Goal: Information Seeking & Learning: Check status

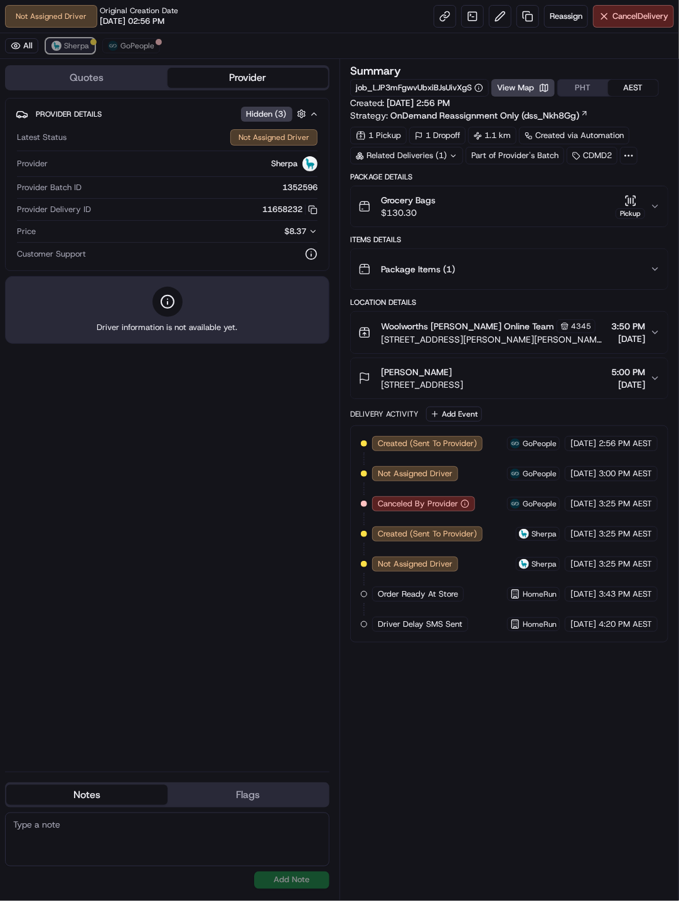
click at [64, 45] on span "Sherpa" at bounding box center [76, 46] width 25 height 10
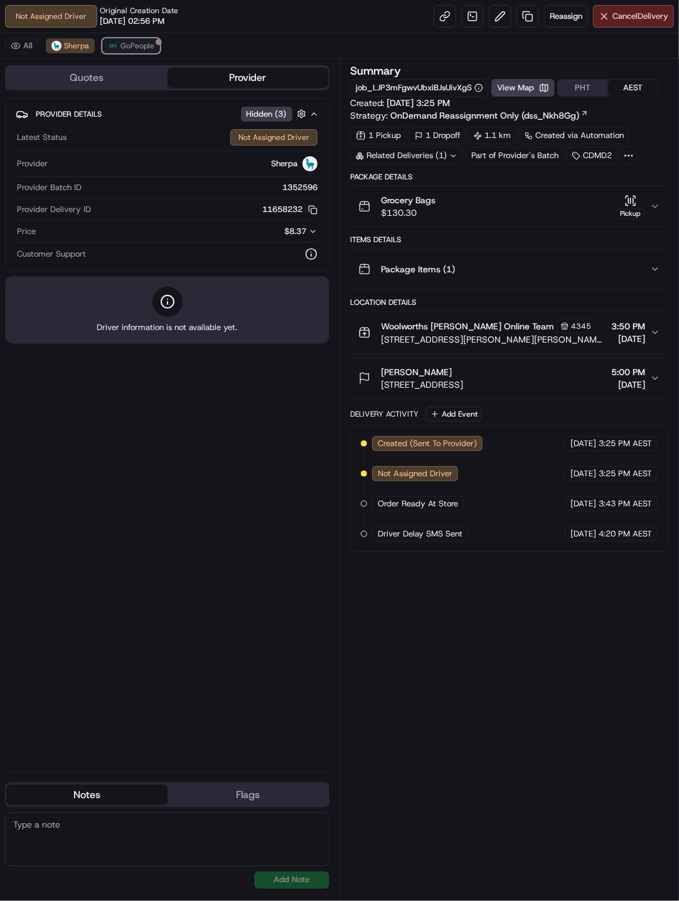
click at [134, 48] on span "GoPeople" at bounding box center [137, 46] width 34 height 10
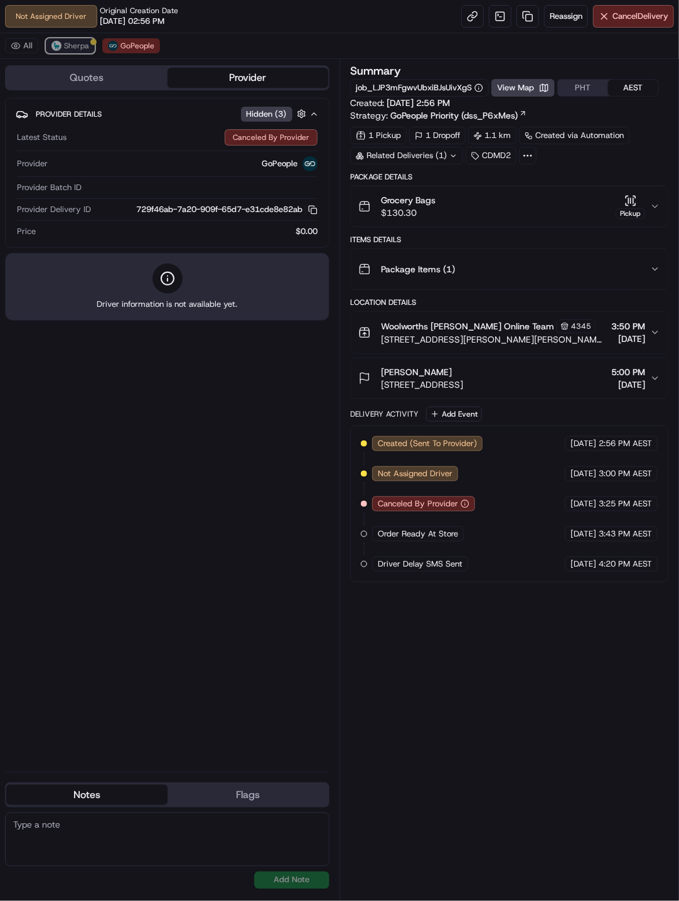
click at [72, 50] on span "Sherpa" at bounding box center [76, 46] width 25 height 10
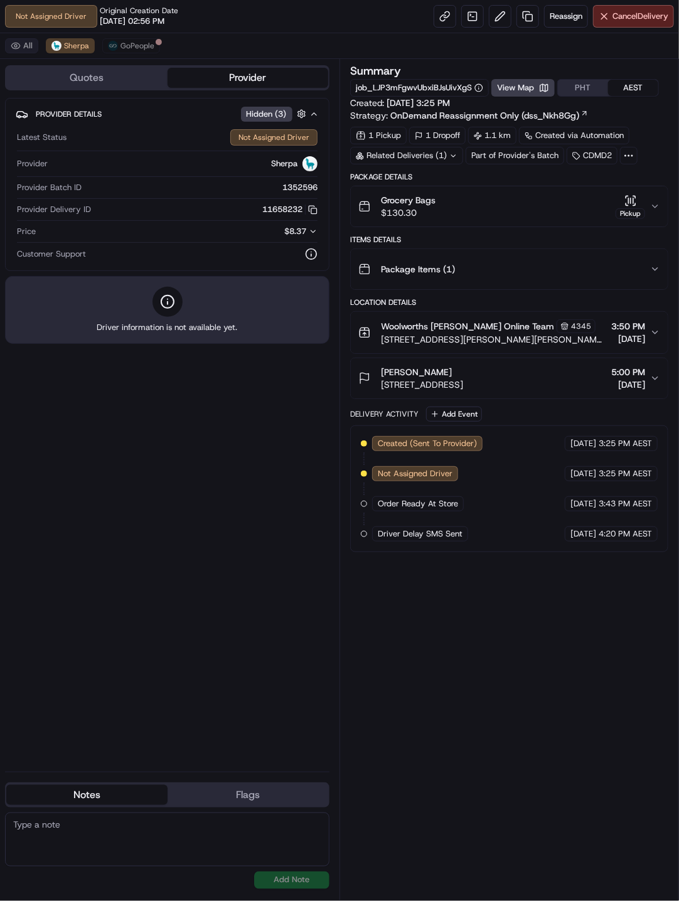
click at [28, 47] on button "All" at bounding box center [21, 45] width 33 height 15
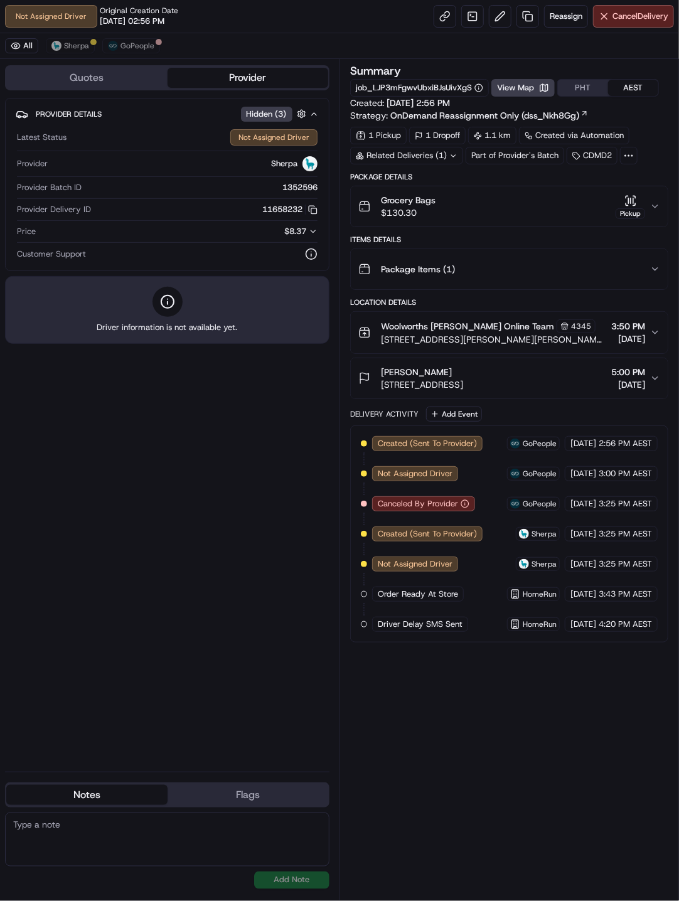
click at [288, 550] on div "Provider Details Hidden ( 3 ) Latest Status Not Assigned Driver Provider Sherpa…" at bounding box center [167, 430] width 324 height 664
click at [652, 207] on icon "button" at bounding box center [655, 206] width 10 height 10
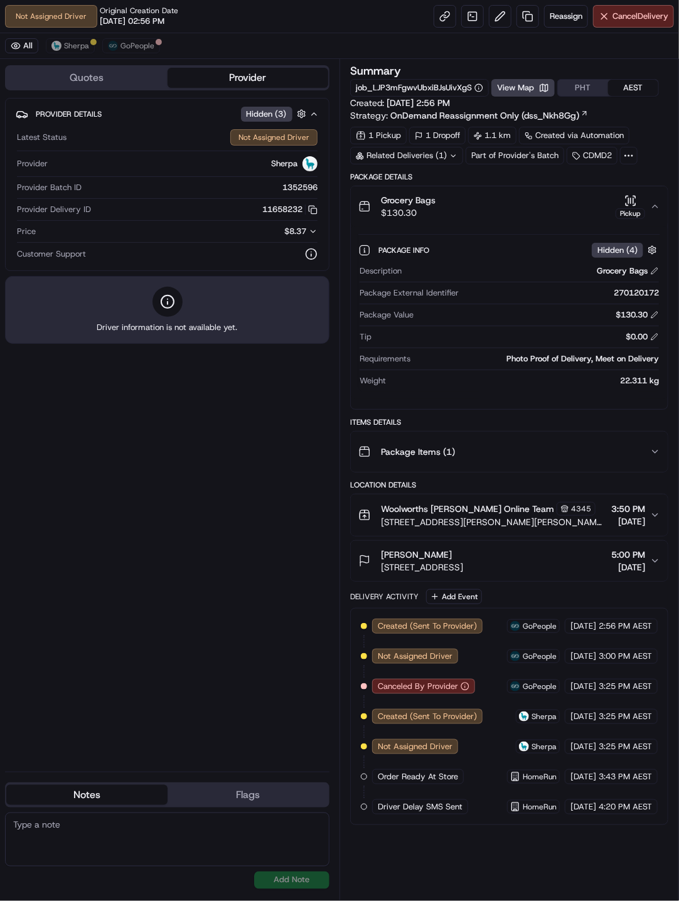
click at [652, 207] on icon "button" at bounding box center [654, 206] width 5 height 3
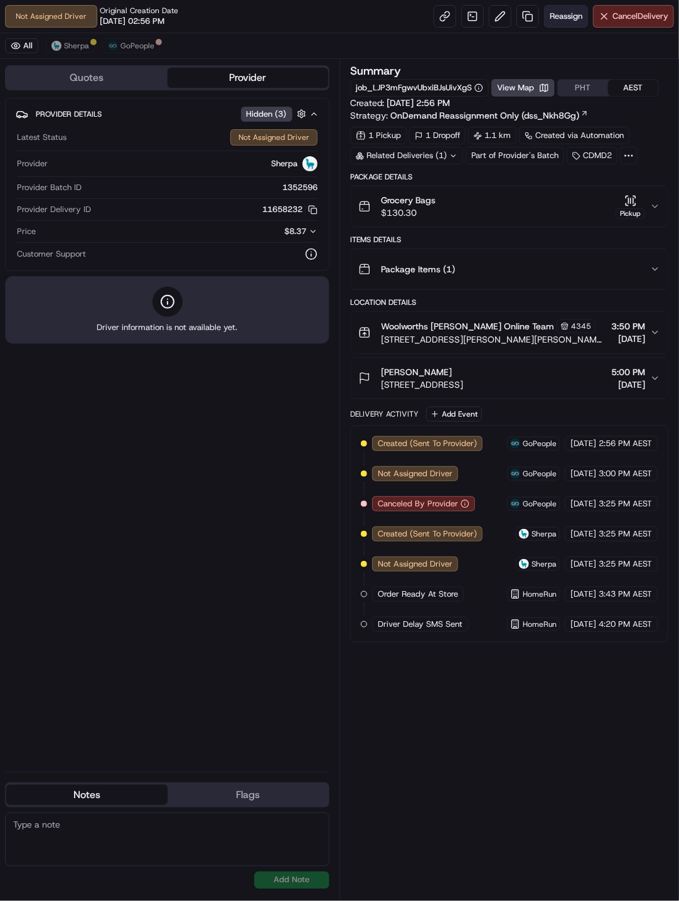
click at [569, 18] on span "Reassign" at bounding box center [565, 16] width 33 height 11
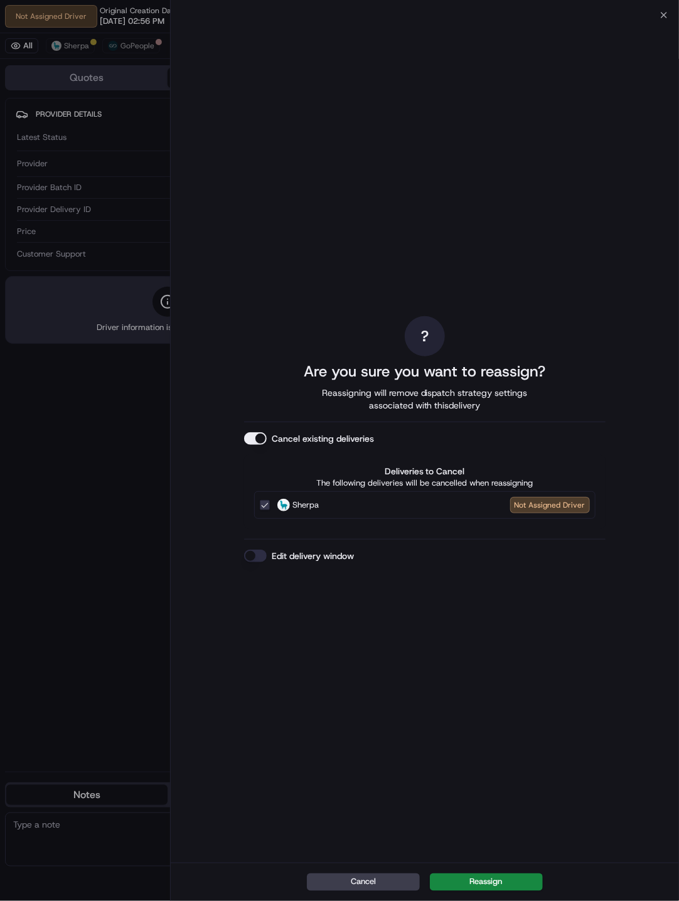
click at [253, 553] on button "Edit delivery window" at bounding box center [255, 555] width 23 height 13
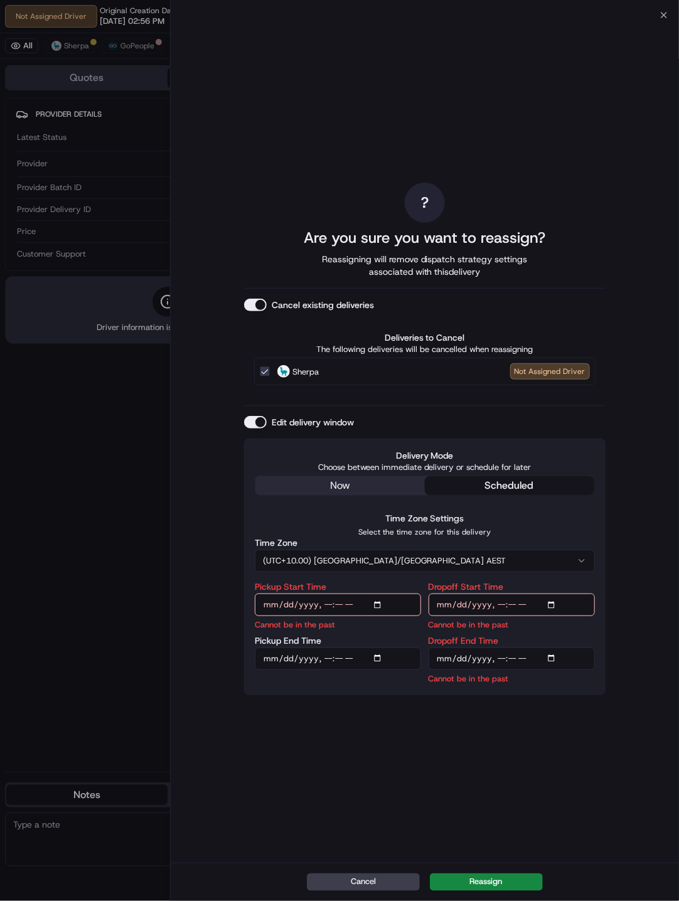
click at [329, 488] on div "? Are you sure you want to reassign? Reassigning will remove dispatch strategy …" at bounding box center [424, 439] width 361 height 842
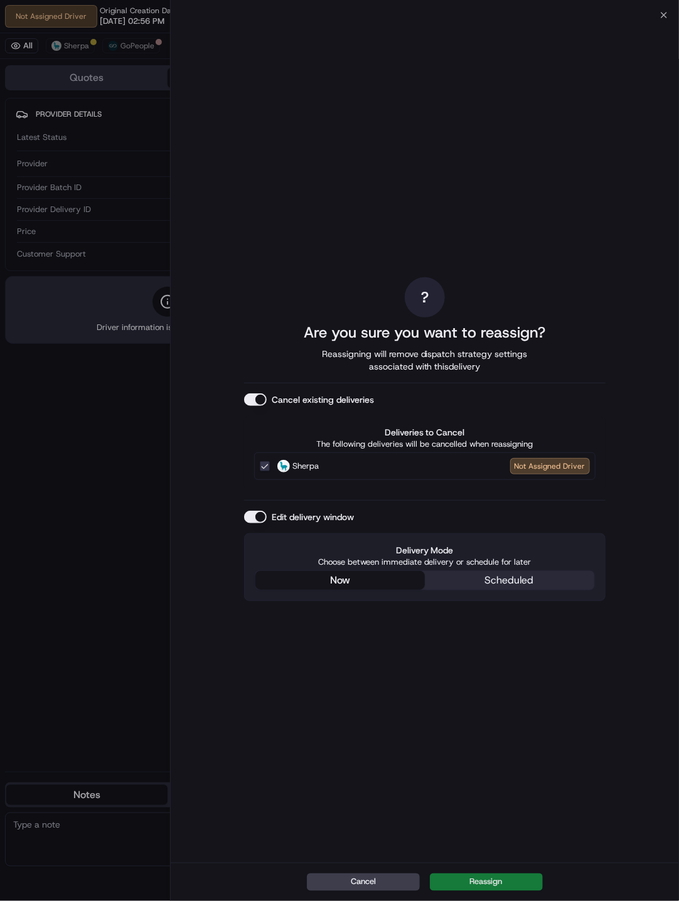
click at [477, 553] on button "Reassign" at bounding box center [486, 882] width 113 height 18
click at [401, 553] on p "Choose between immediate delivery or schedule for later" at bounding box center [425, 561] width 340 height 11
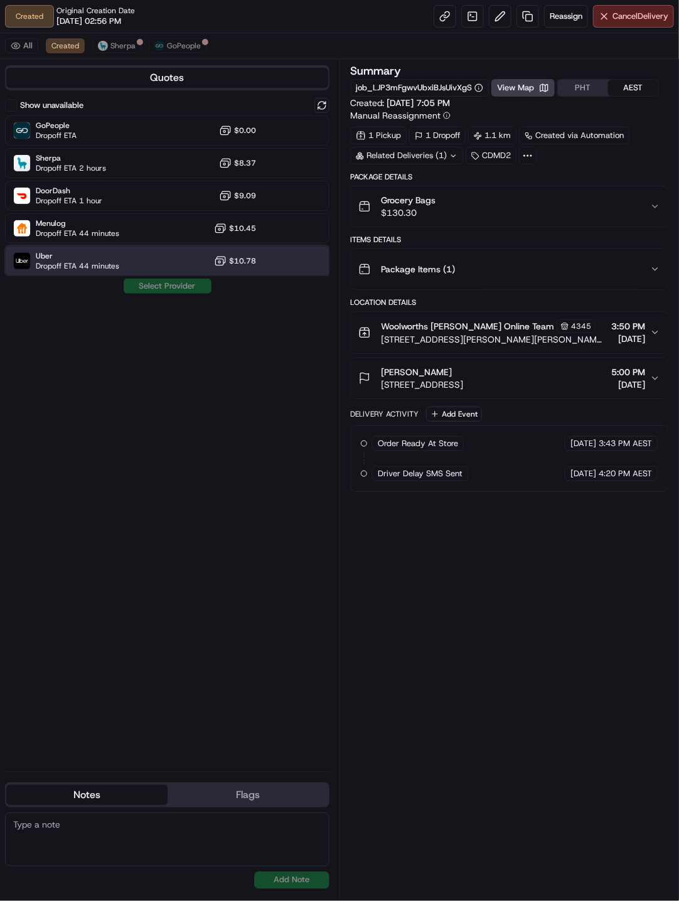
click at [108, 261] on span "Dropoff ETA 44 minutes" at bounding box center [77, 266] width 83 height 10
click at [161, 290] on button "Assign Provider" at bounding box center [167, 285] width 89 height 15
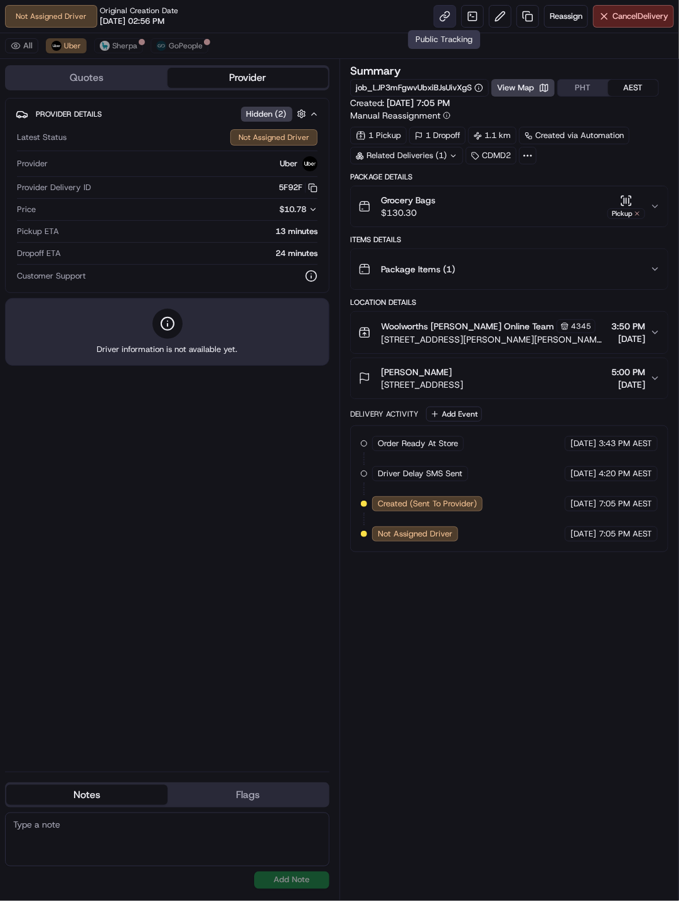
click at [447, 24] on link at bounding box center [444, 16] width 23 height 23
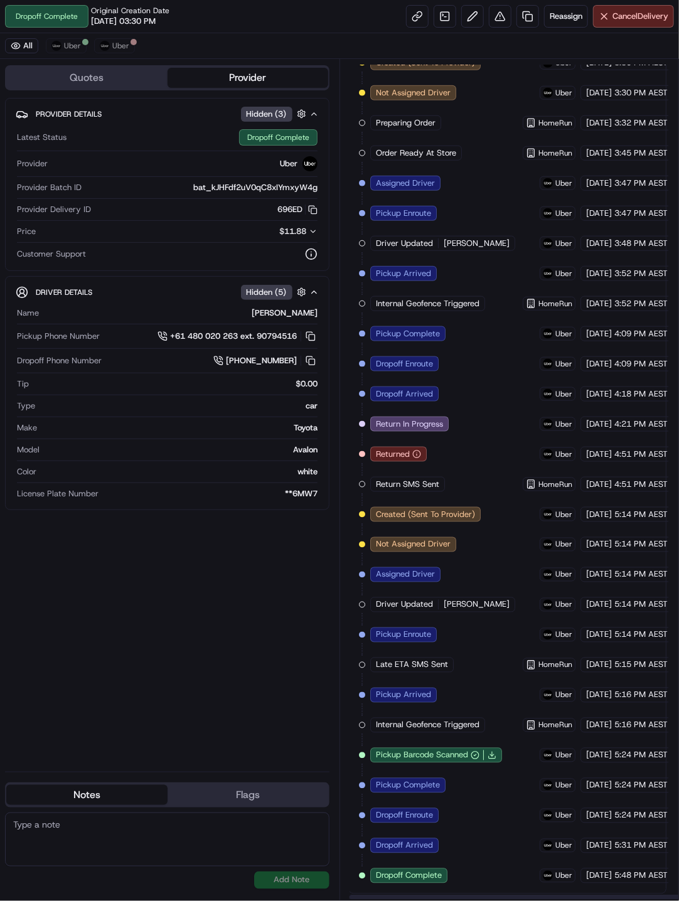
scroll to position [383, 0]
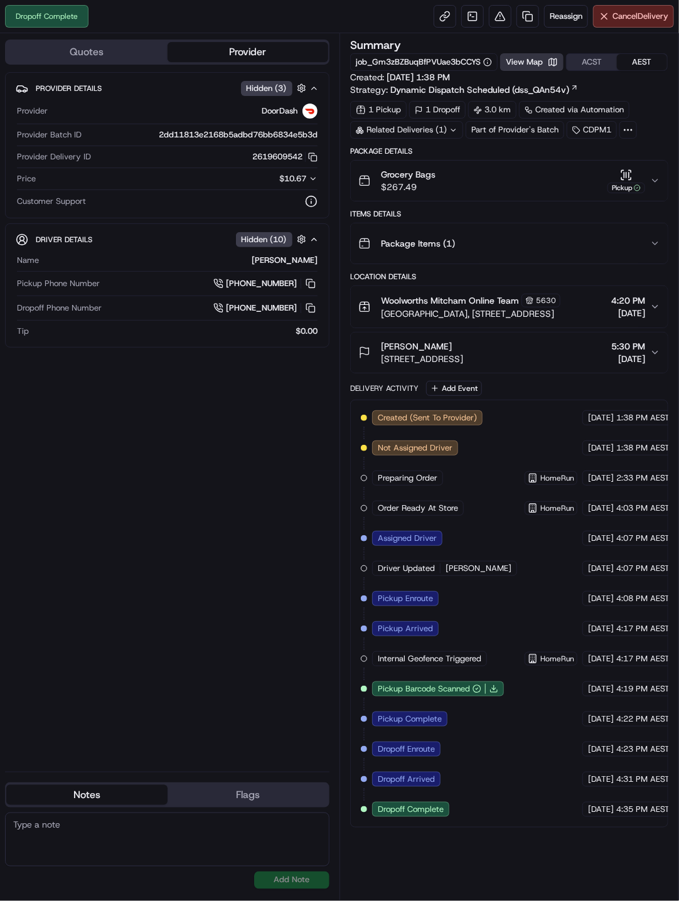
click at [522, 60] on button "View Map" at bounding box center [531, 62] width 63 height 18
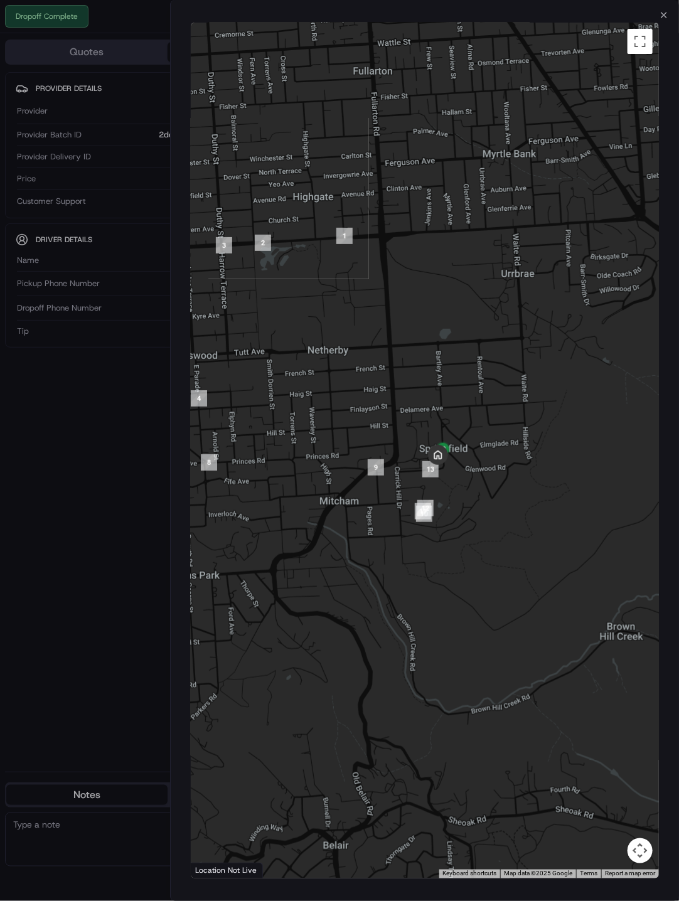
drag, startPoint x: 512, startPoint y: 437, endPoint x: 375, endPoint y: 358, distance: 157.9
click at [375, 358] on div at bounding box center [425, 451] width 469 height 856
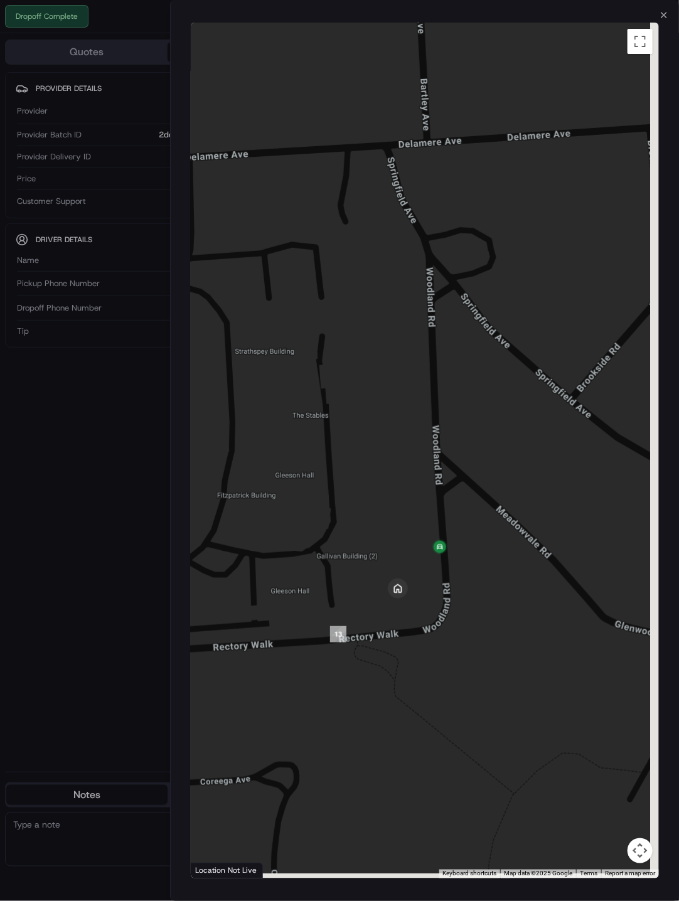
drag, startPoint x: 429, startPoint y: 581, endPoint x: 396, endPoint y: 521, distance: 68.5
click at [396, 520] on div at bounding box center [425, 451] width 469 height 856
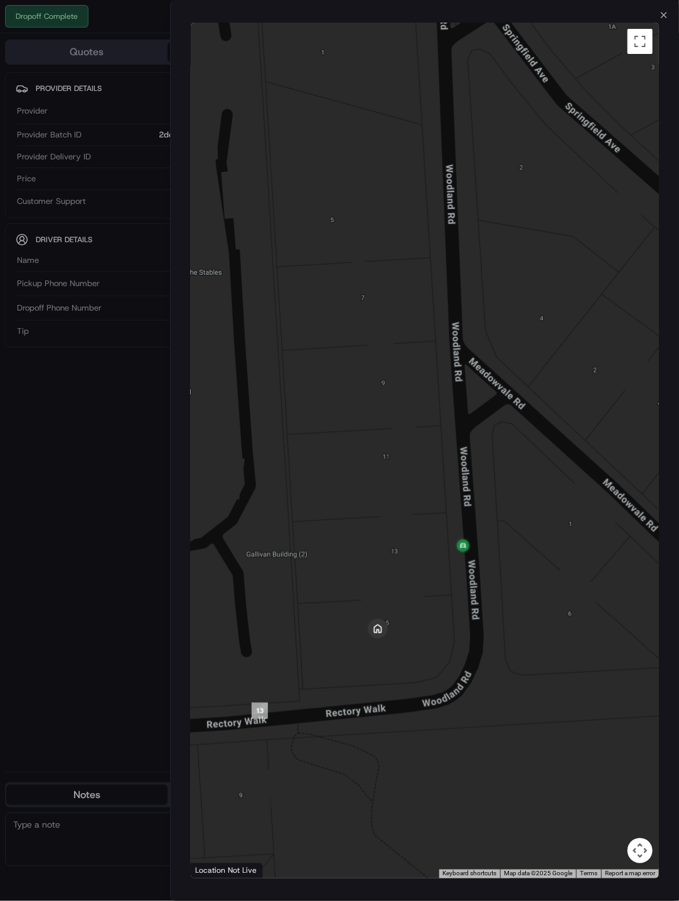
click at [98, 549] on div at bounding box center [339, 450] width 679 height 901
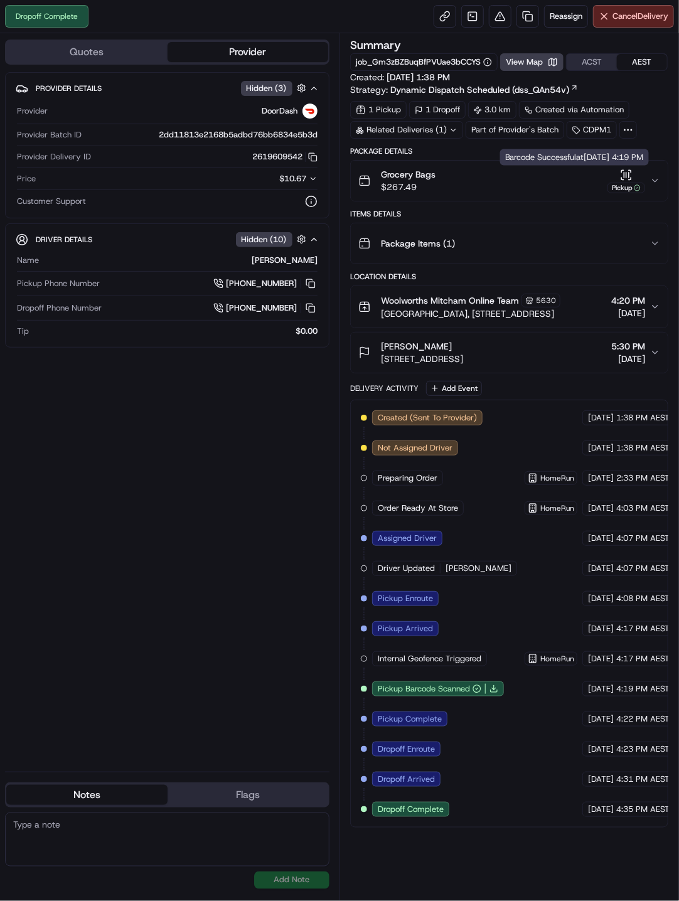
click at [662, 172] on button "Grocery Bags $267.49 Pickup" at bounding box center [509, 181] width 317 height 40
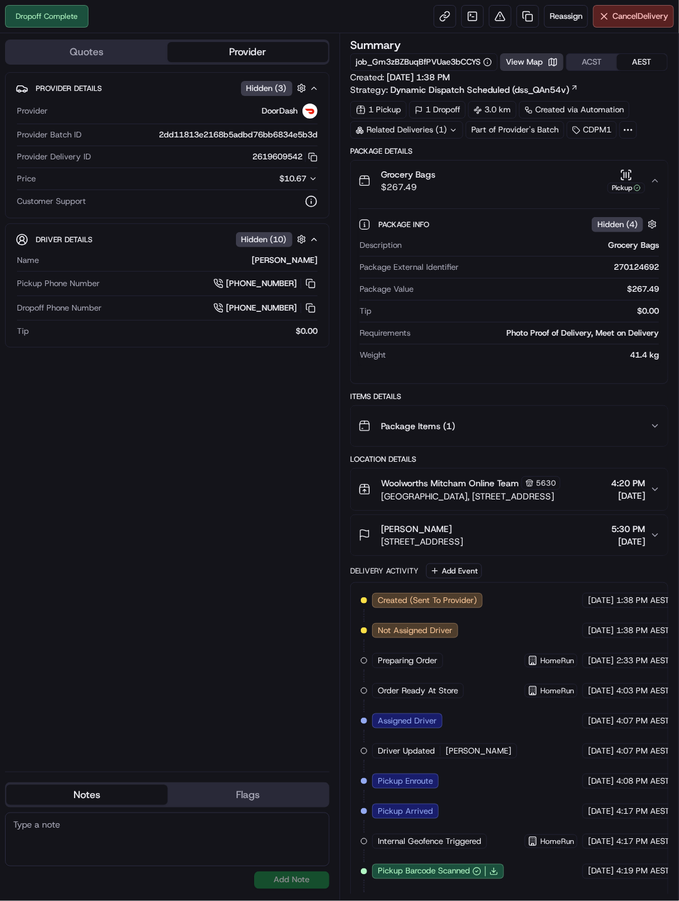
click at [539, 65] on button "View Map" at bounding box center [531, 62] width 63 height 18
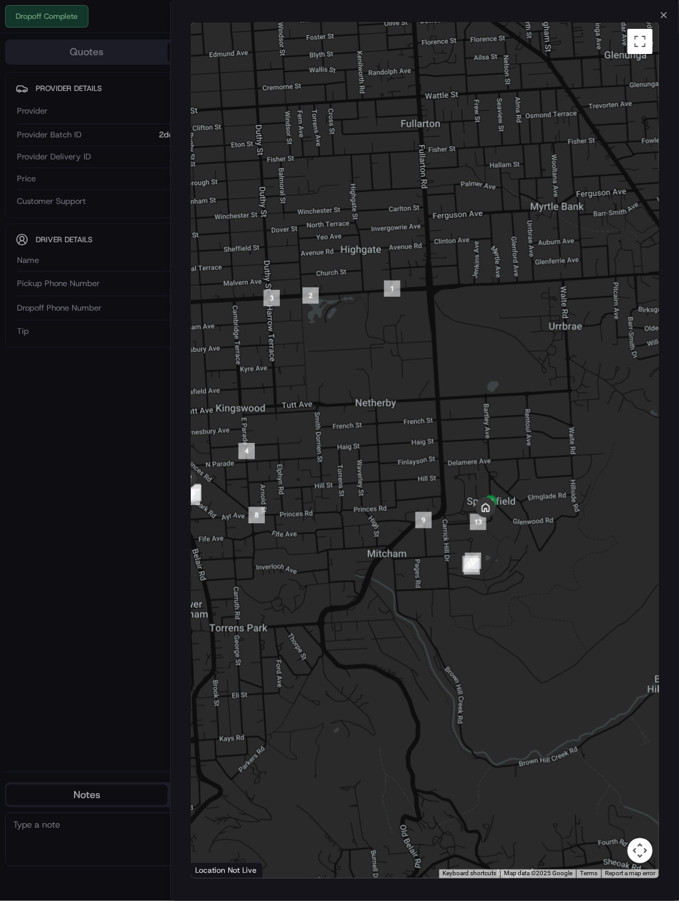
drag, startPoint x: 538, startPoint y: 494, endPoint x: 450, endPoint y: 472, distance: 90.1
click at [450, 472] on div at bounding box center [425, 451] width 469 height 856
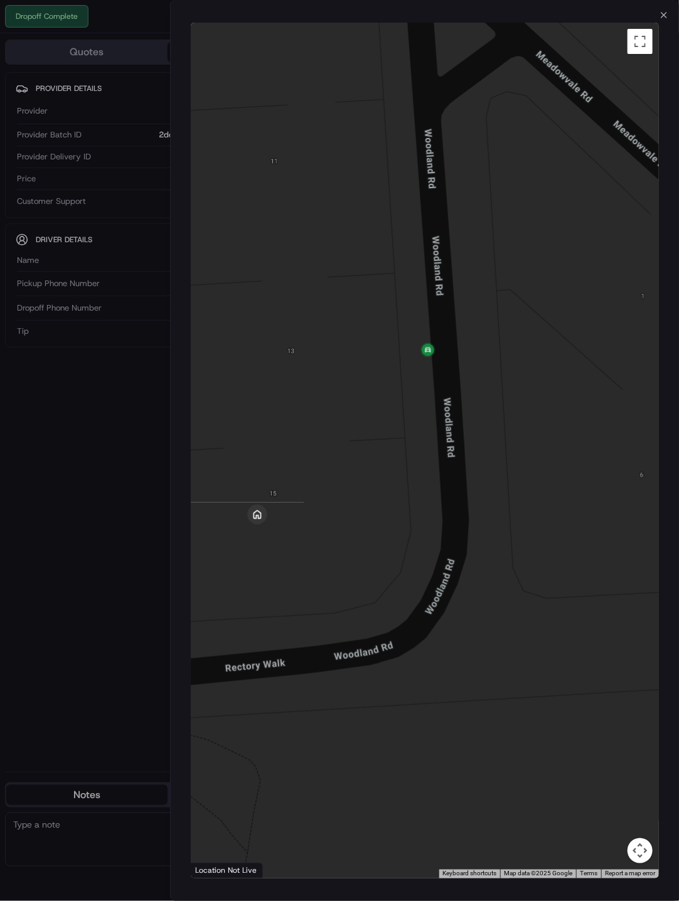
drag, startPoint x: 287, startPoint y: 447, endPoint x: 401, endPoint y: 466, distance: 115.8
click at [401, 466] on div at bounding box center [425, 451] width 469 height 856
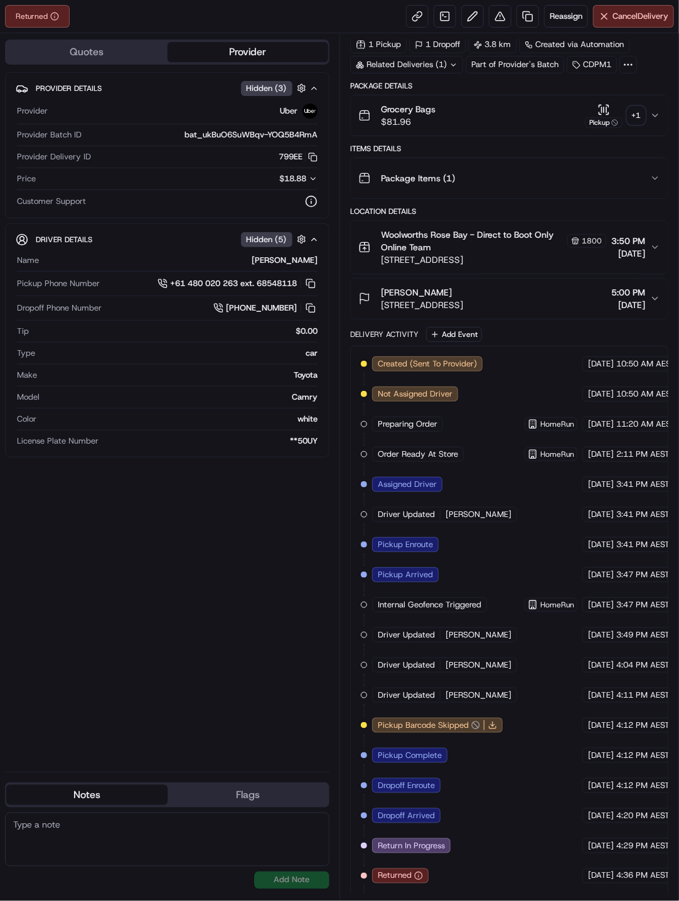
scroll to position [88, 0]
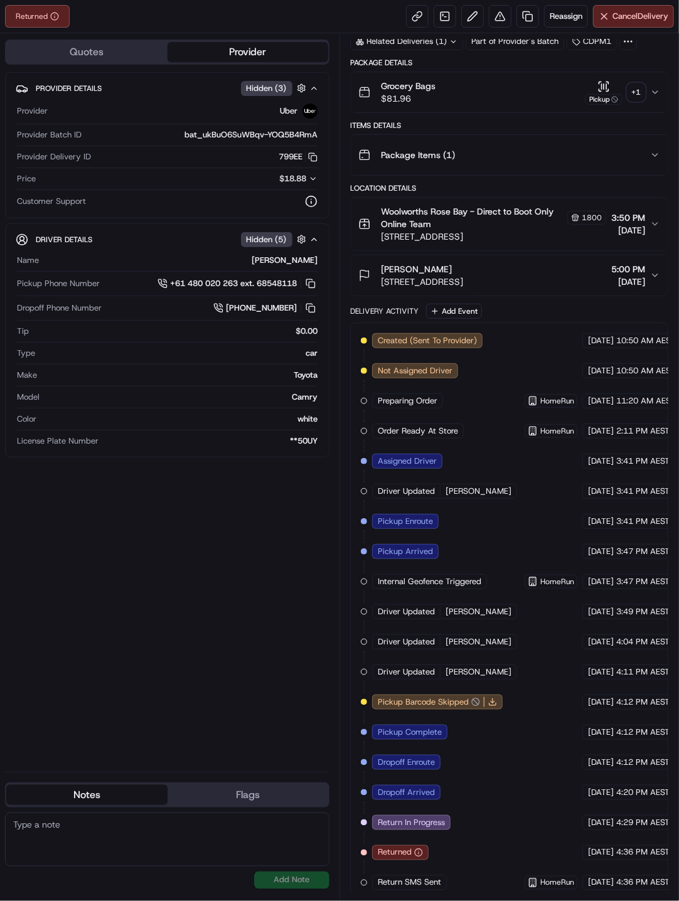
click at [655, 95] on icon "button" at bounding box center [655, 92] width 10 height 10
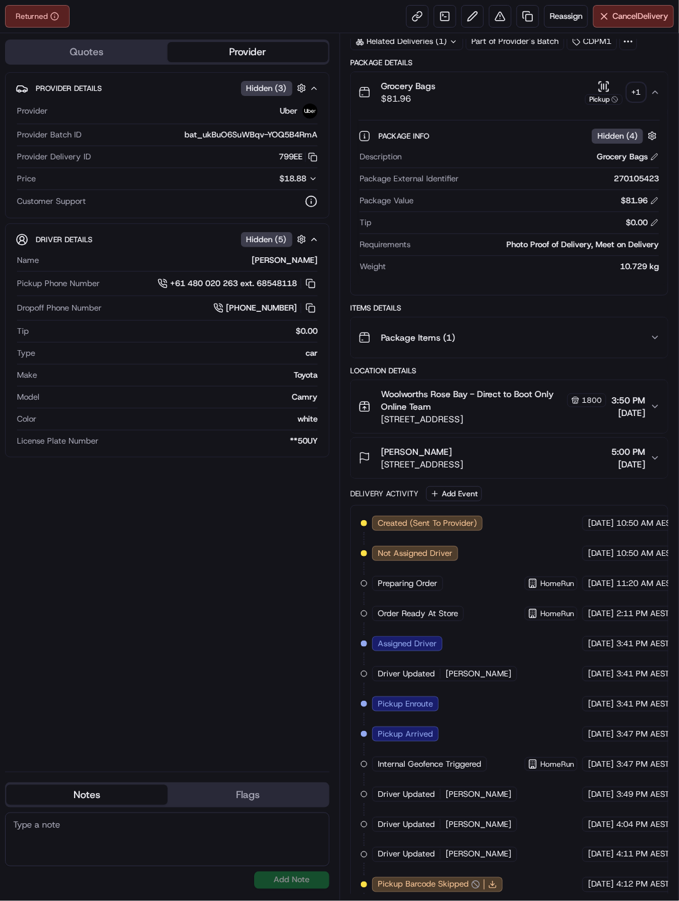
click at [637, 90] on div "+ 1" at bounding box center [636, 92] width 18 height 18
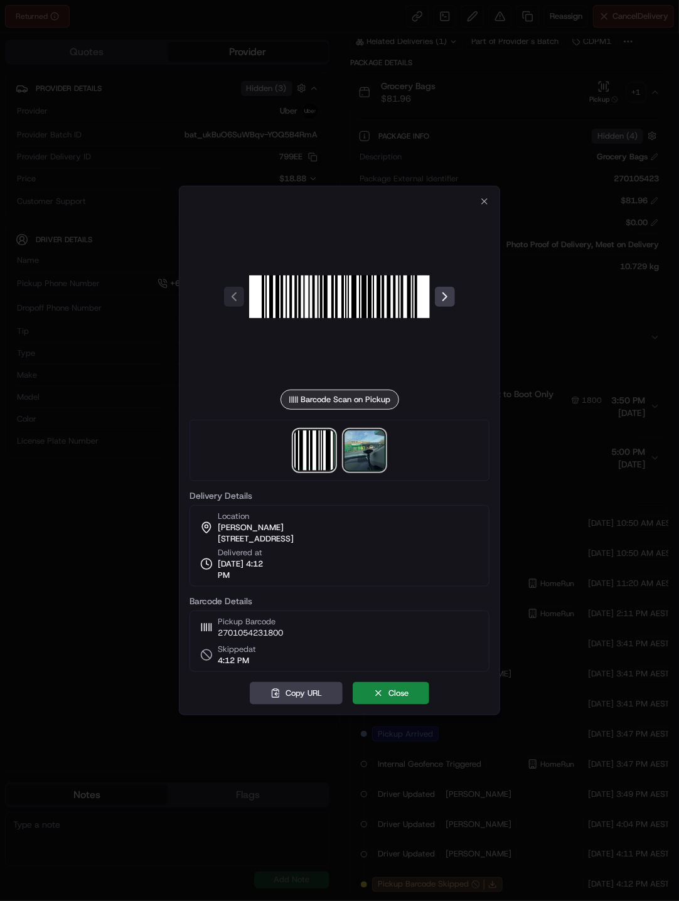
click at [377, 461] on img at bounding box center [364, 450] width 40 height 40
click at [551, 499] on div at bounding box center [339, 450] width 679 height 901
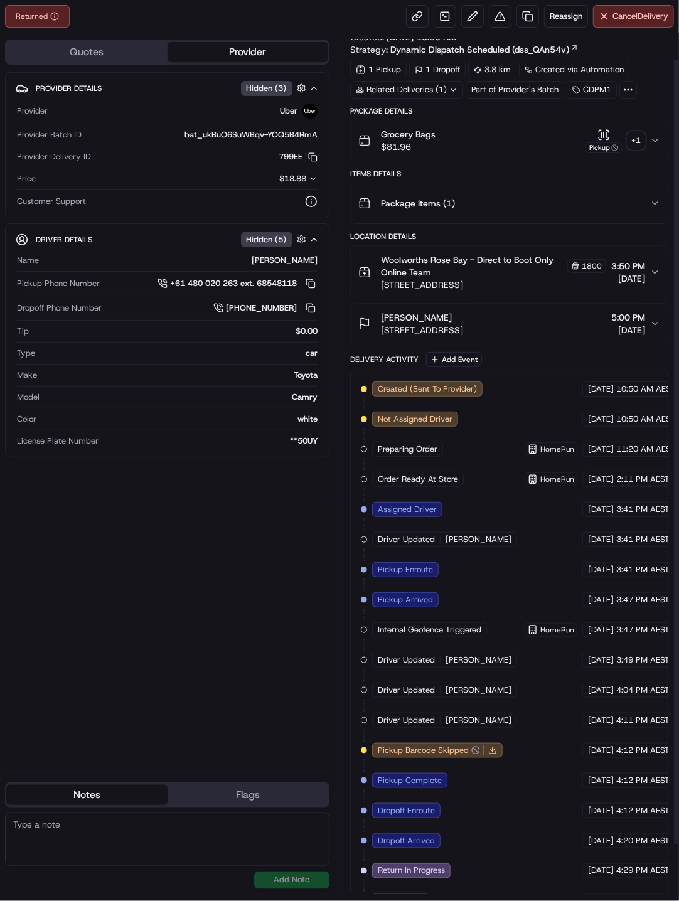
scroll to position [0, 0]
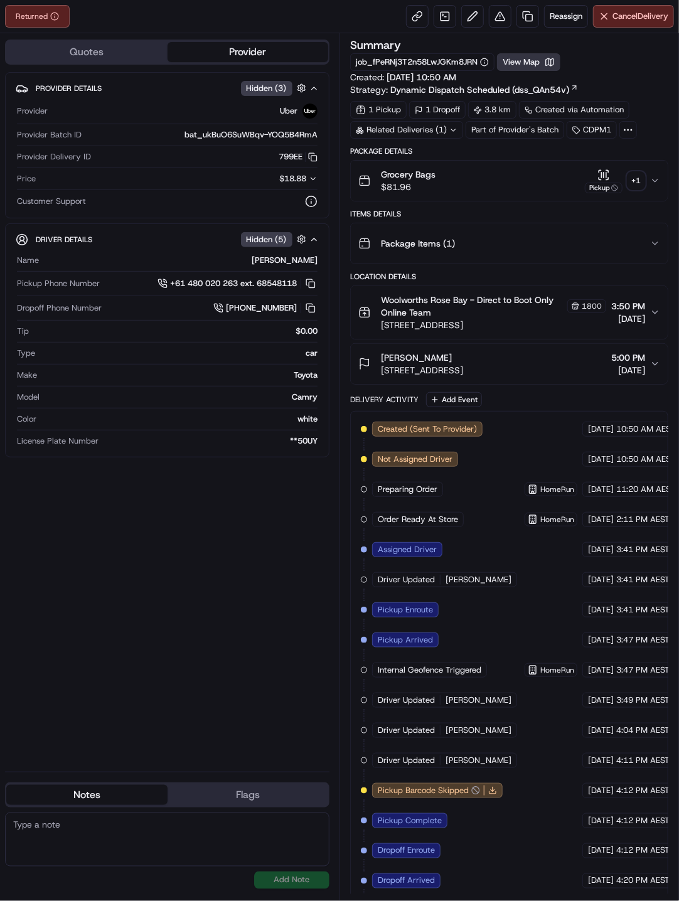
click at [547, 66] on button "View Map" at bounding box center [528, 62] width 63 height 18
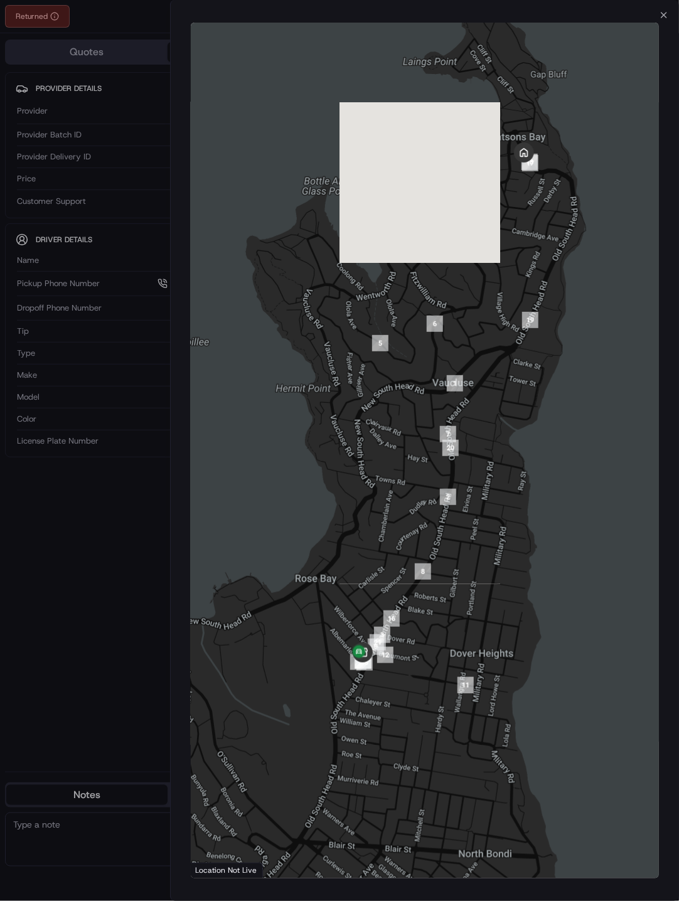
drag, startPoint x: 484, startPoint y: 571, endPoint x: 561, endPoint y: 453, distance: 140.4
click at [561, 453] on div at bounding box center [425, 451] width 469 height 856
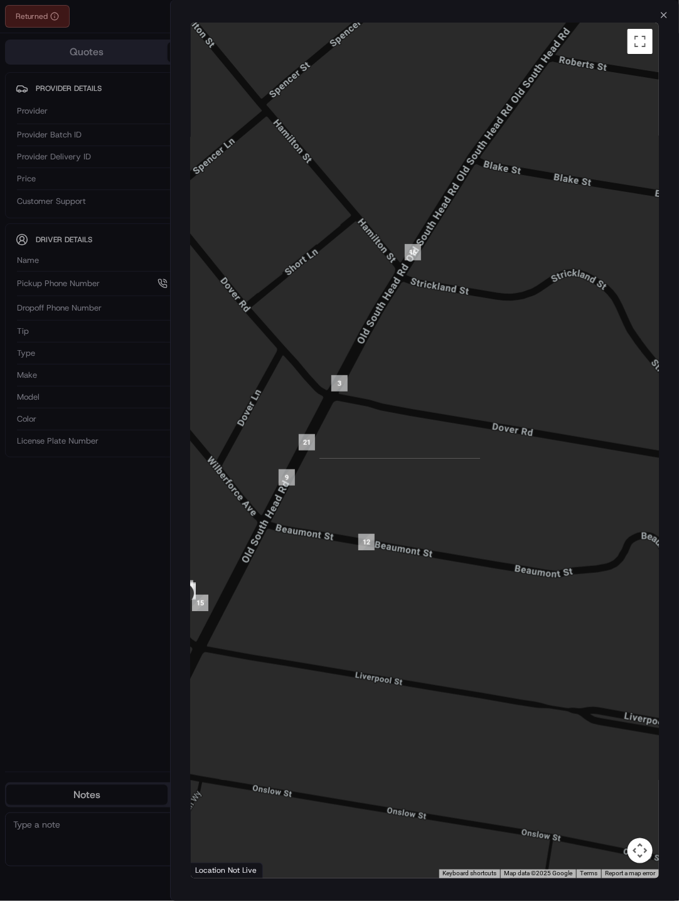
drag, startPoint x: 344, startPoint y: 654, endPoint x: 482, endPoint y: 571, distance: 161.2
click at [481, 553] on div at bounding box center [425, 451] width 469 height 856
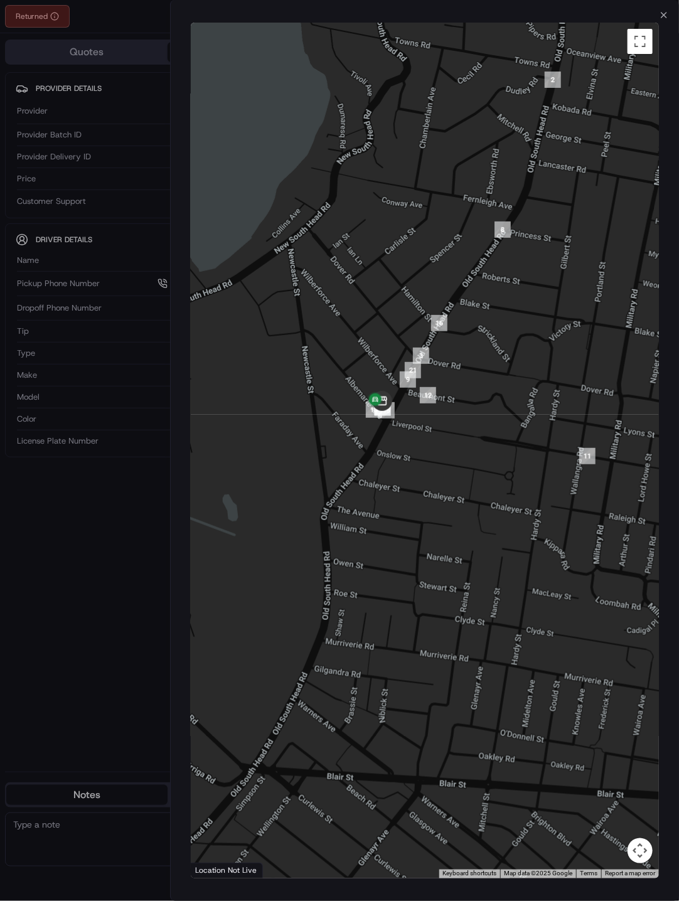
click at [99, 539] on div at bounding box center [339, 450] width 679 height 901
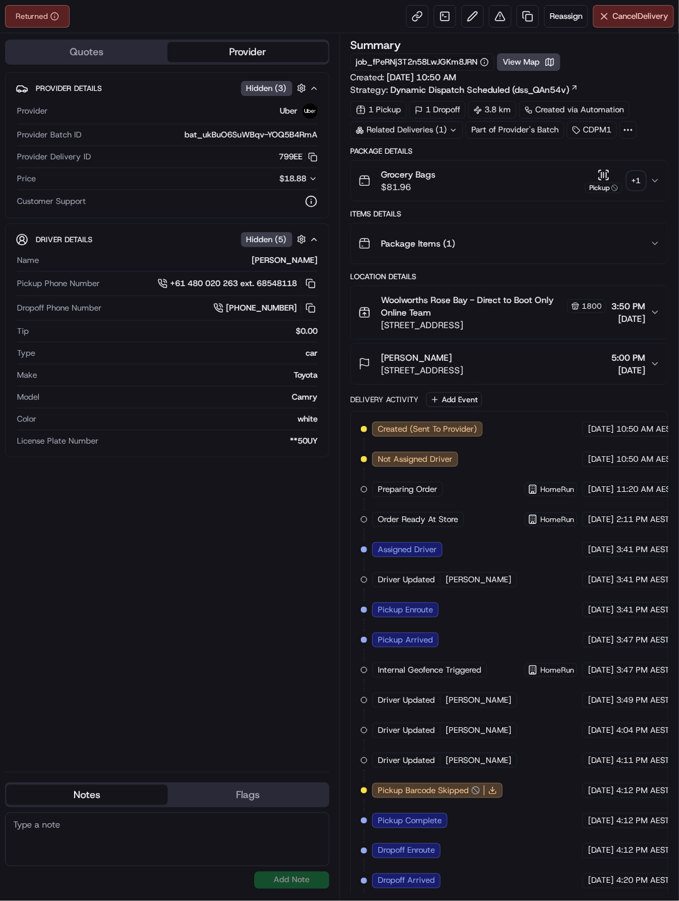
scroll to position [88, 0]
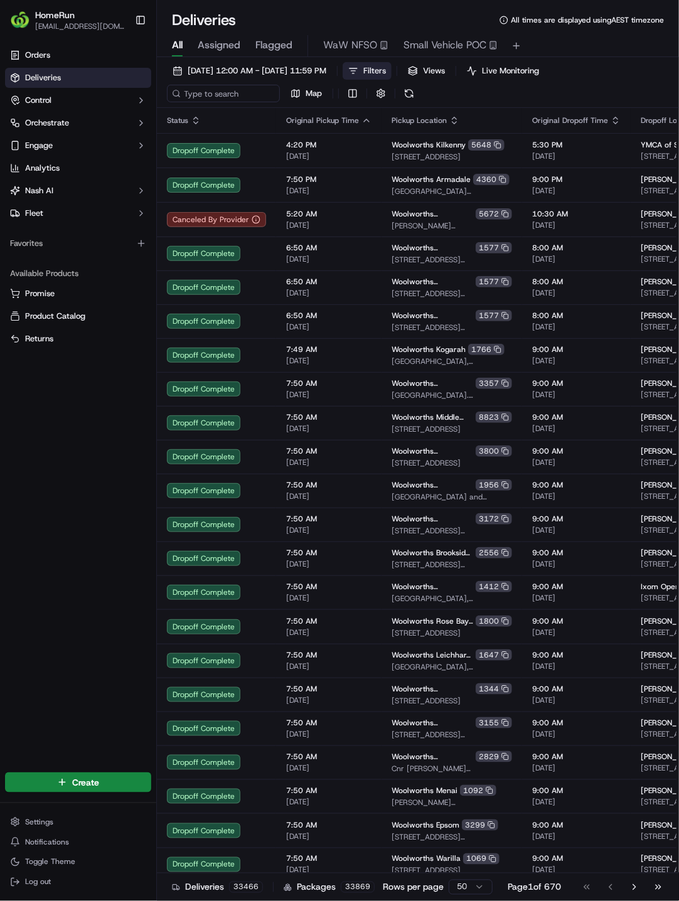
click at [391, 69] on button "Filters" at bounding box center [366, 71] width 49 height 18
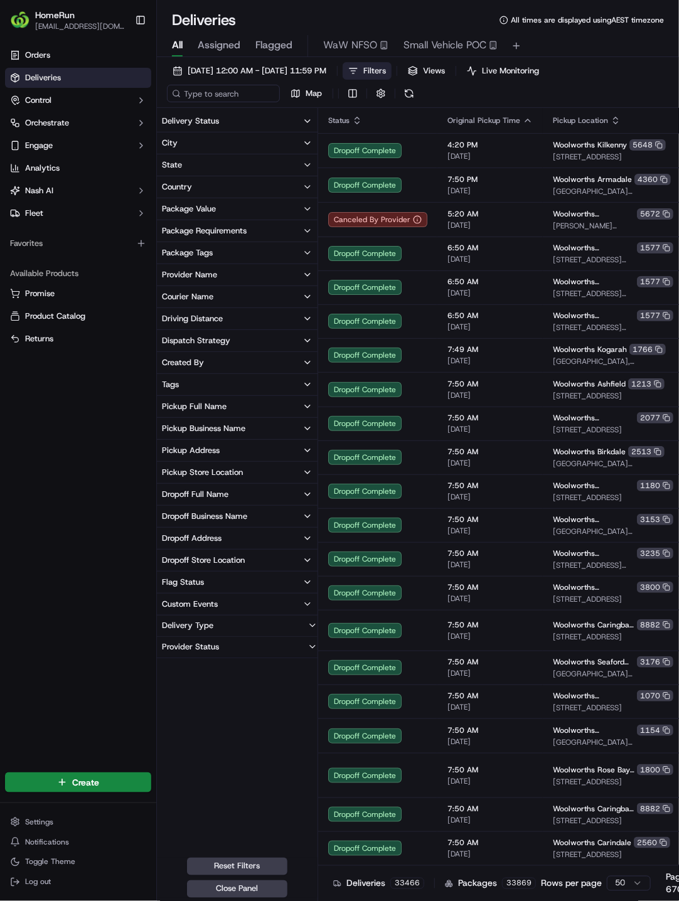
click at [304, 473] on icon "button" at bounding box center [307, 472] width 10 height 10
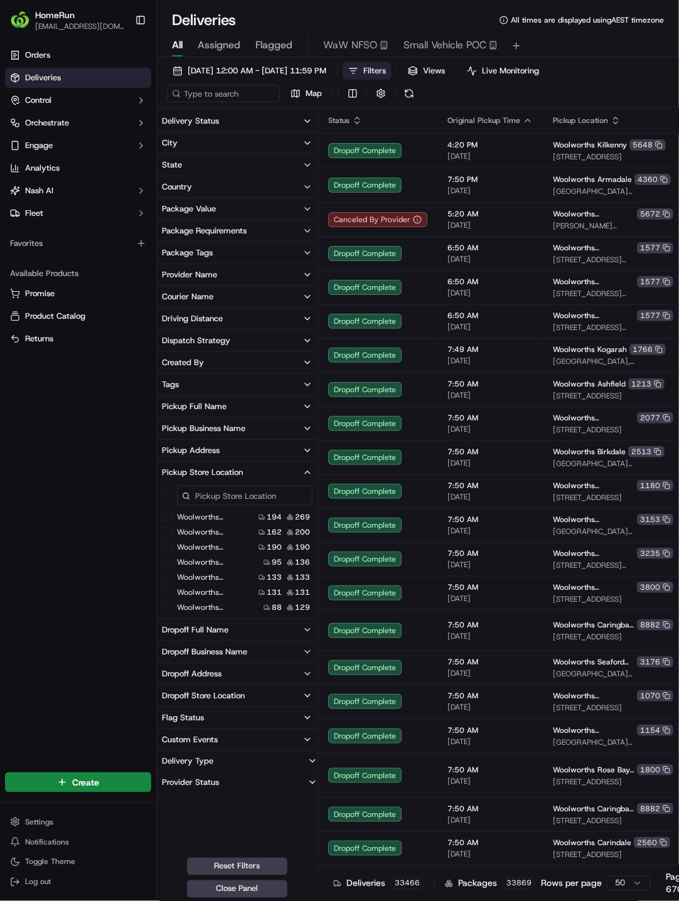
click at [261, 497] on input at bounding box center [244, 495] width 135 height 20
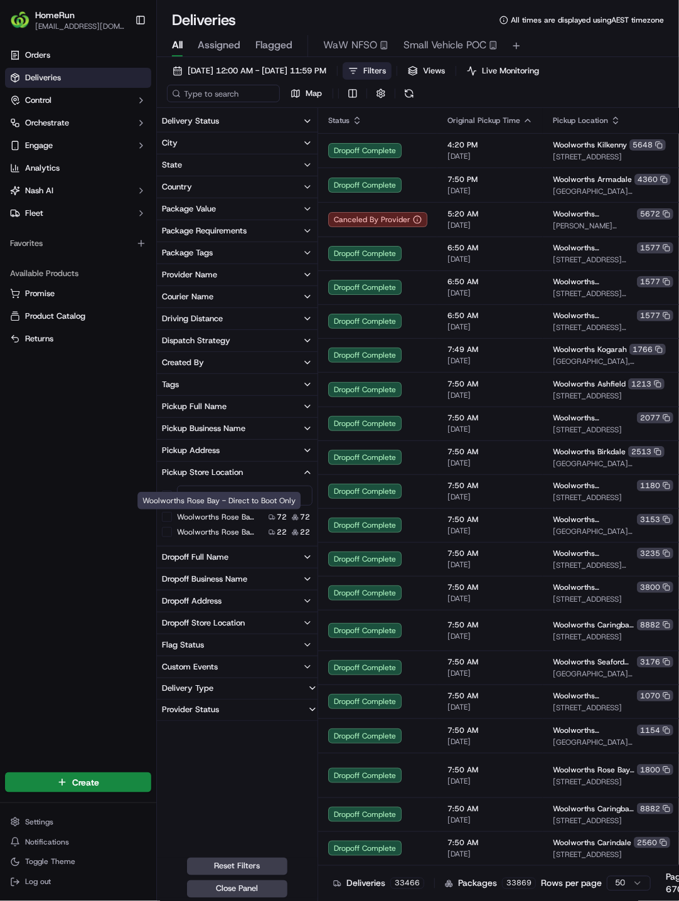
type input "rose bay"
click at [197, 516] on label "Woolworths Rose Bay - Direct to Boot Only" at bounding box center [217, 517] width 80 height 10
click at [172, 516] on button "Woolworths Rose Bay - Direct to Boot Only" at bounding box center [167, 517] width 10 height 10
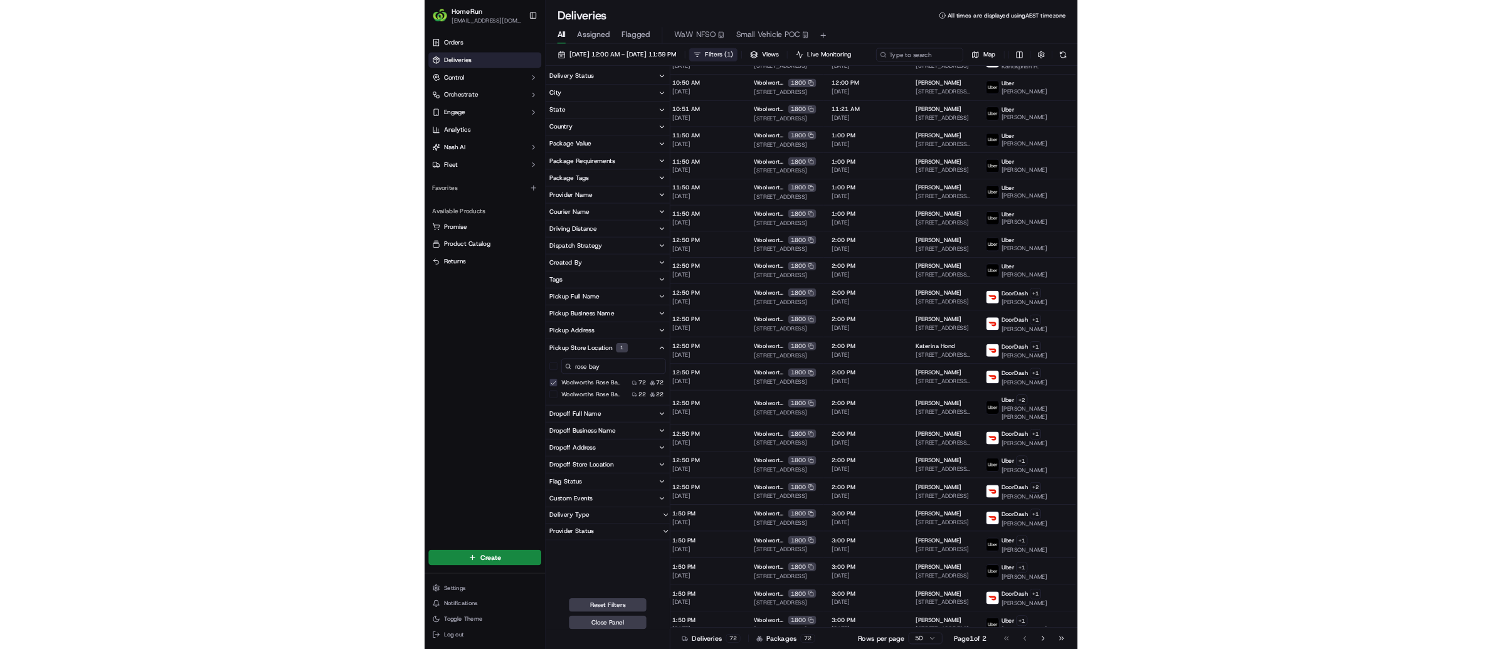
scroll to position [949, 0]
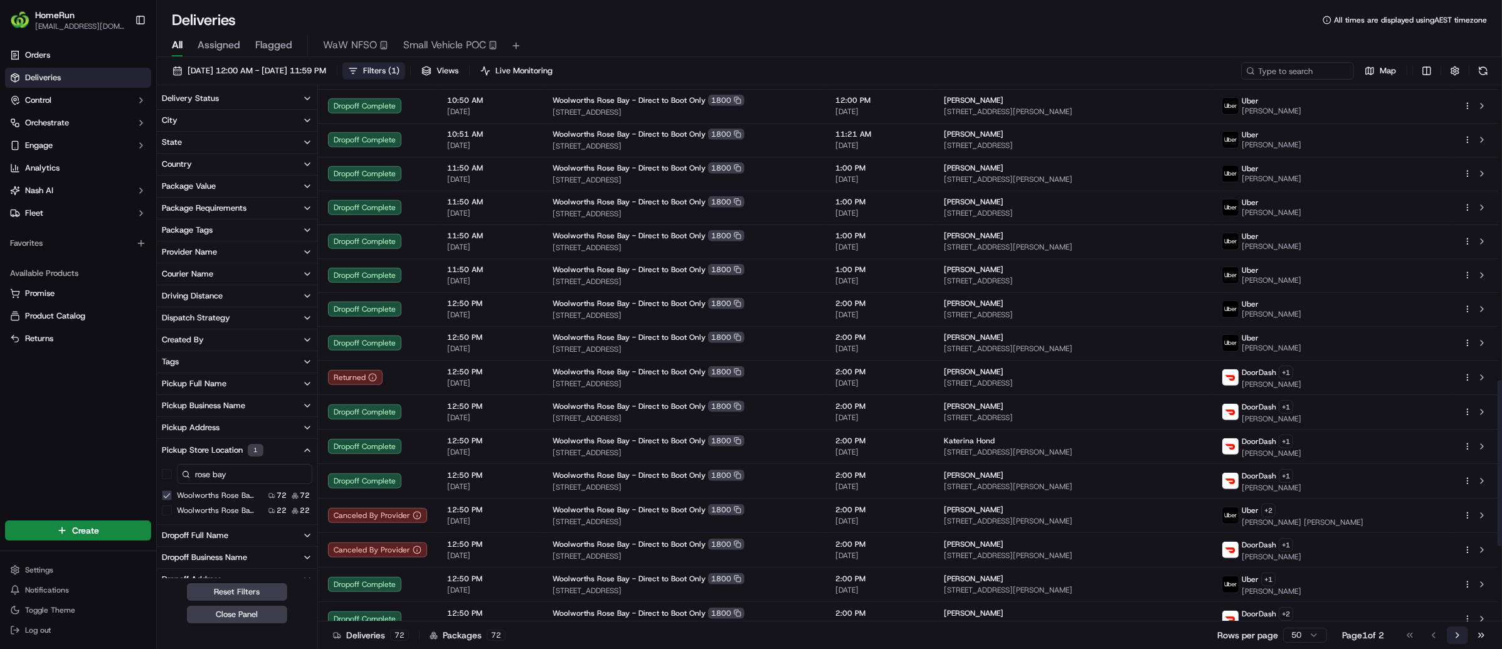
click at [678, 635] on button "Go to next page" at bounding box center [1457, 636] width 21 height 18
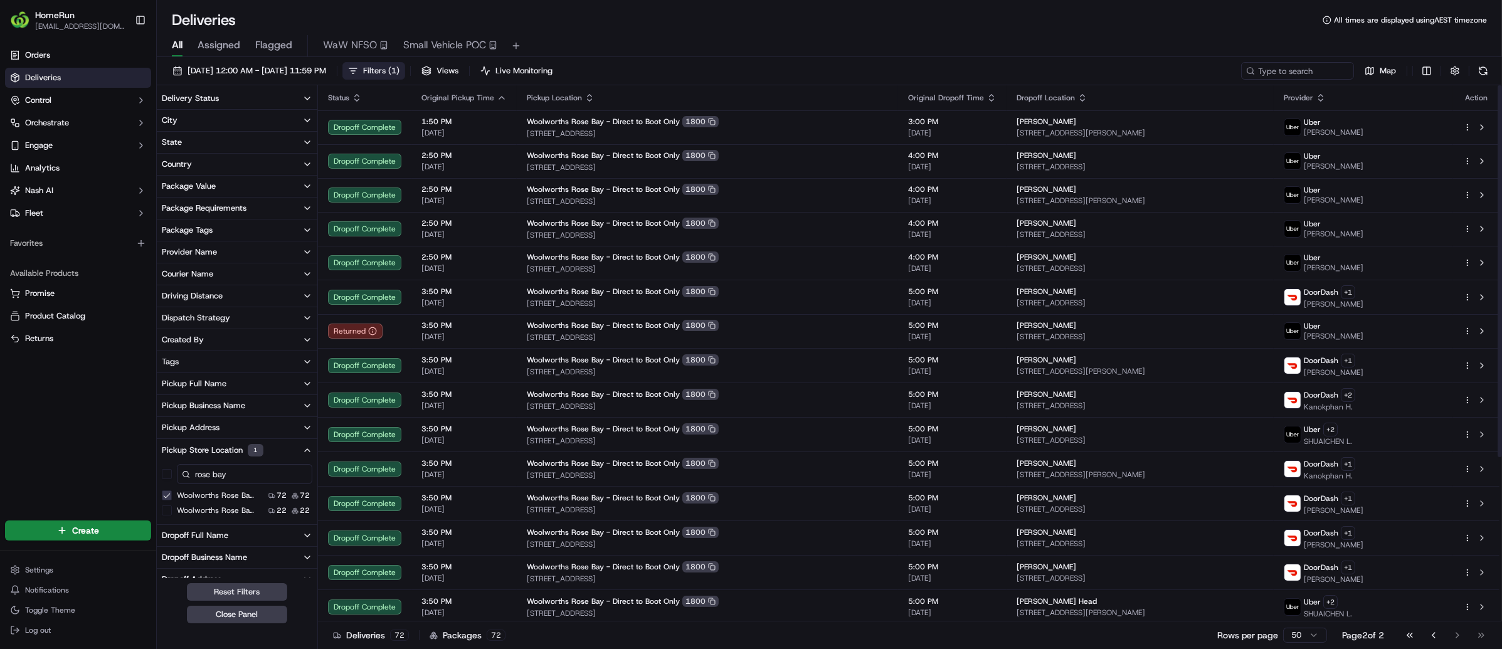
click at [501, 97] on icon "button" at bounding box center [502, 98] width 10 height 10
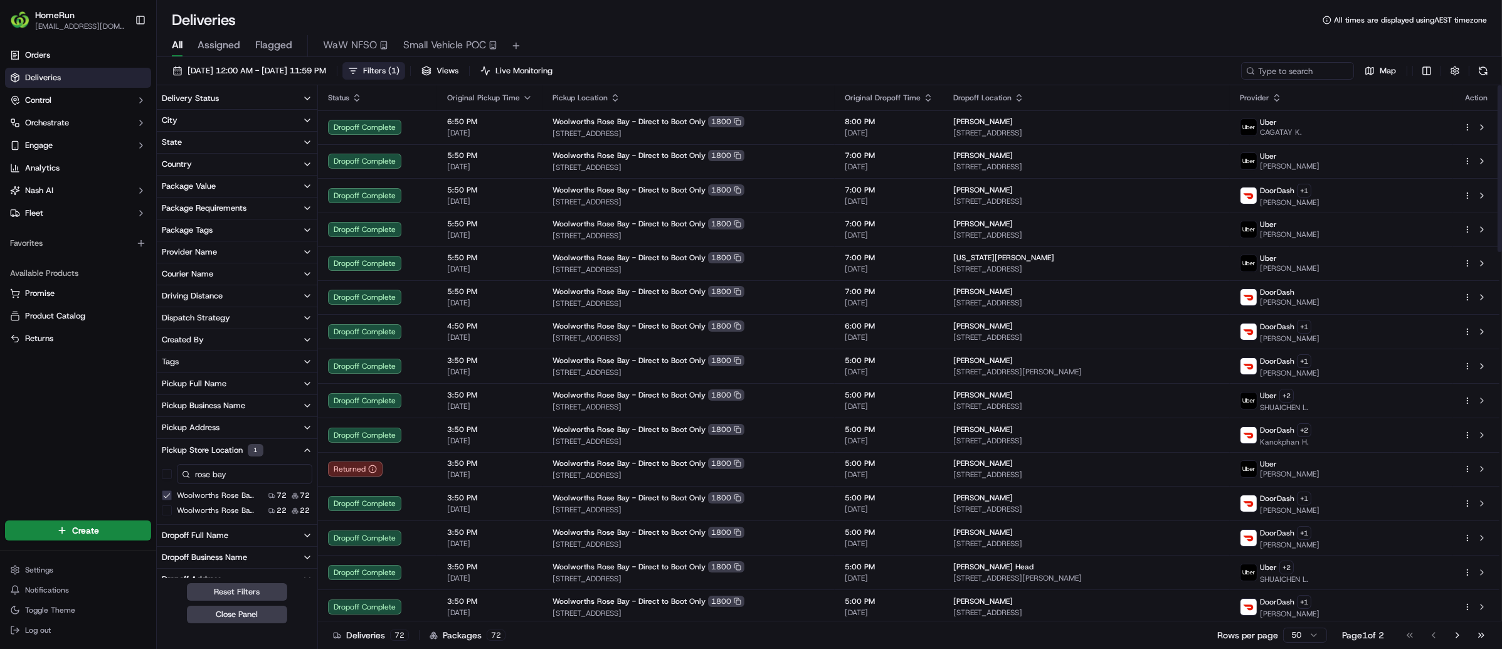
click at [500, 97] on span "Original Pickup Time" at bounding box center [483, 98] width 73 height 10
